Goal: Information Seeking & Learning: Find specific page/section

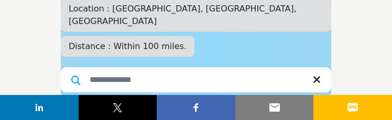
scroll to position [262, 0]
